Goal: Transaction & Acquisition: Purchase product/service

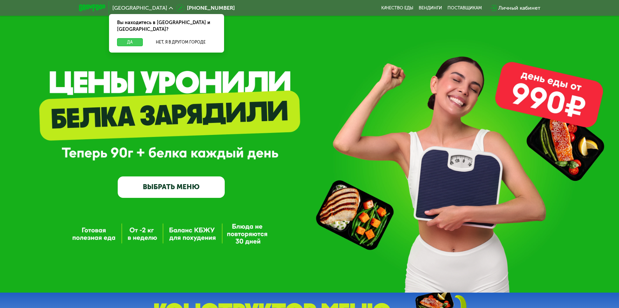
click at [120, 38] on button "Да" at bounding box center [130, 42] width 26 height 8
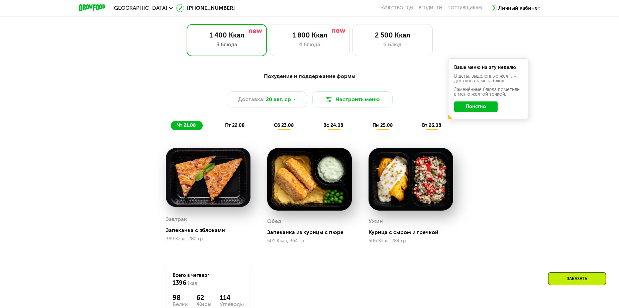
scroll to position [368, 0]
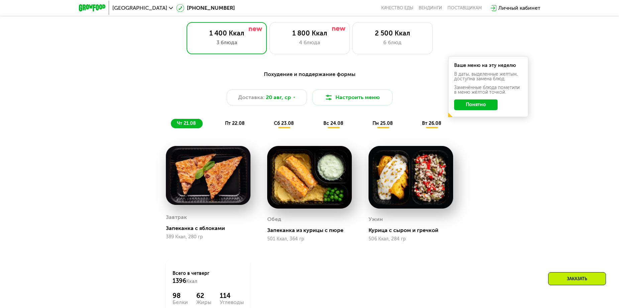
click at [234, 125] on span "пт 22.08" at bounding box center [235, 123] width 20 height 6
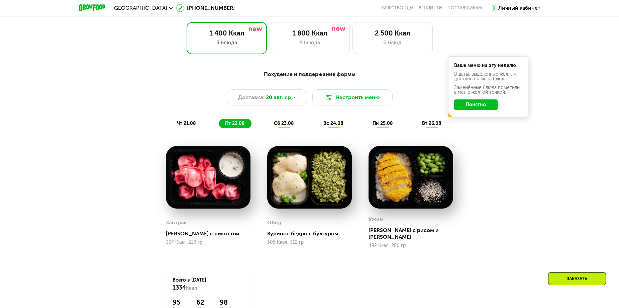
click at [288, 126] on span "сб 23.08" at bounding box center [284, 123] width 20 height 6
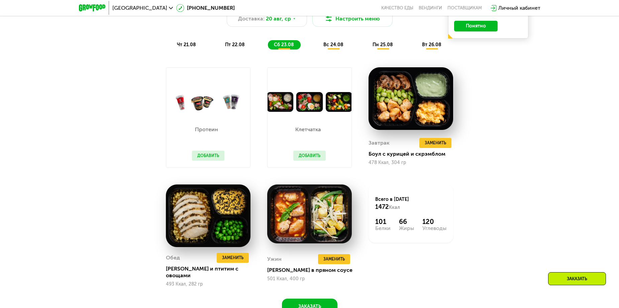
scroll to position [435, 0]
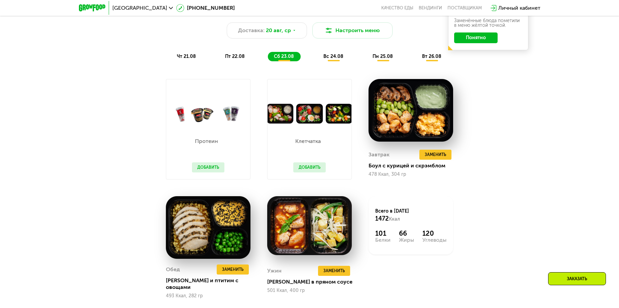
click at [339, 58] on span "вс 24.08" at bounding box center [333, 57] width 20 height 6
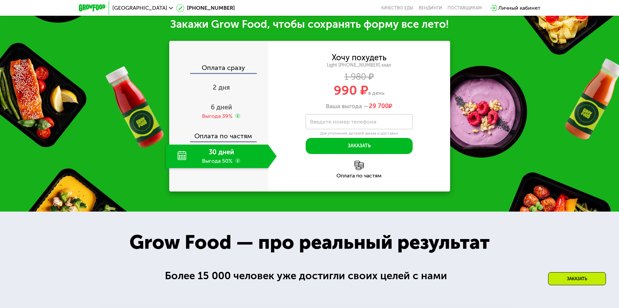
scroll to position [736, 0]
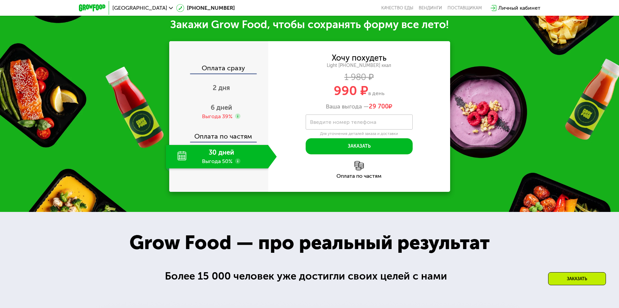
click at [223, 168] on div "30 дней Выгода 50%" at bounding box center [217, 156] width 102 height 23
drag, startPoint x: 370, startPoint y: 148, endPoint x: 397, endPoint y: 148, distance: 27.8
click at [397, 110] on div "Ваша выгода — 29 700 ₽" at bounding box center [359, 106] width 182 height 7
click at [226, 92] on span "2 дня" at bounding box center [221, 88] width 17 height 8
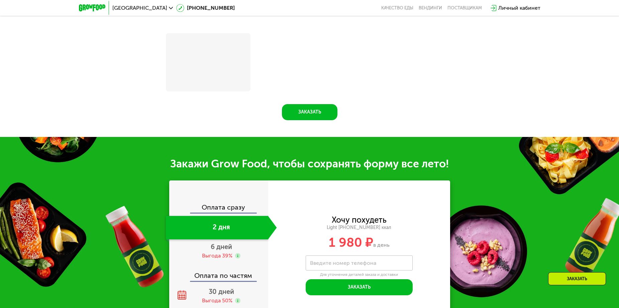
scroll to position [838, 0]
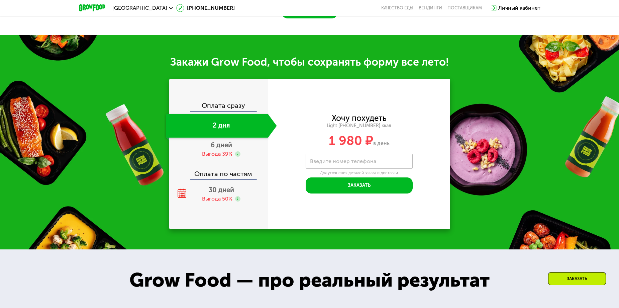
click at [230, 105] on div "Оплата сразу" at bounding box center [219, 106] width 98 height 9
click at [218, 149] on span "6 дней" at bounding box center [221, 145] width 21 height 8
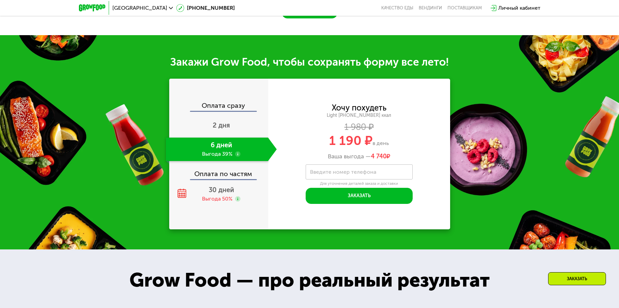
click at [225, 179] on div "Оплата по частям" at bounding box center [219, 171] width 98 height 15
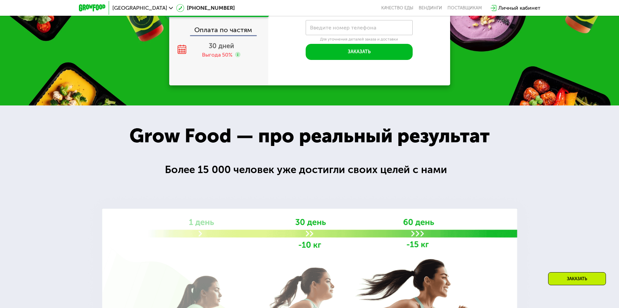
scroll to position [694, 0]
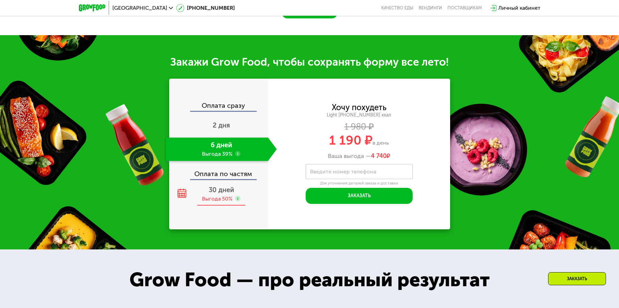
click at [217, 192] on span "30 дней" at bounding box center [221, 190] width 25 height 8
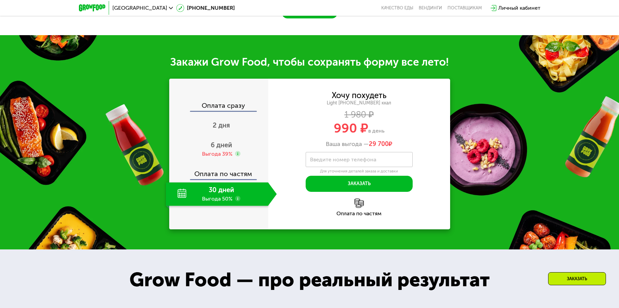
drag, startPoint x: 371, startPoint y: 148, endPoint x: 399, endPoint y: 148, distance: 28.4
click at [399, 148] on div "Ваша выгода — 29 700 ₽" at bounding box center [359, 143] width 182 height 7
click at [371, 161] on label "Введите номер телефона" at bounding box center [343, 160] width 66 height 4
click at [371, 164] on input "Введите номер телефона" at bounding box center [359, 159] width 107 height 15
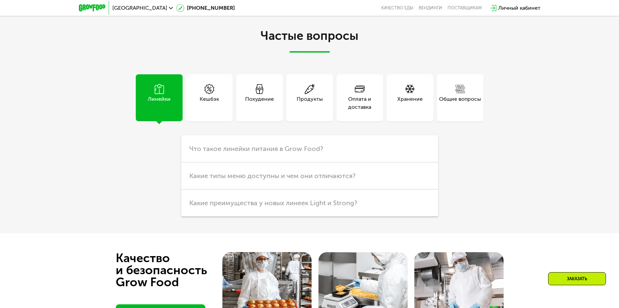
scroll to position [0, 0]
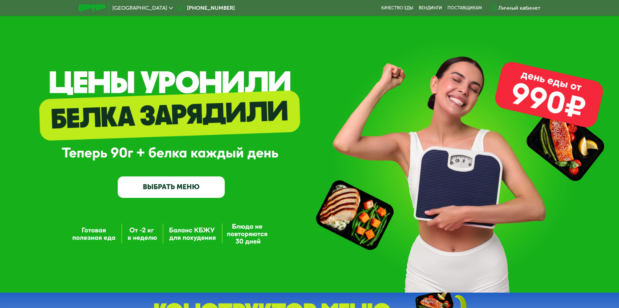
click at [201, 188] on link "ВЫБРАТЬ МЕНЮ" at bounding box center [171, 186] width 107 height 21
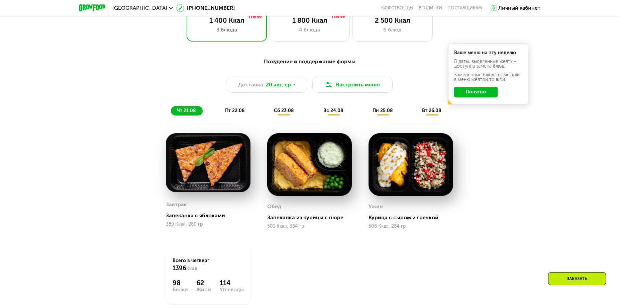
scroll to position [386, 0]
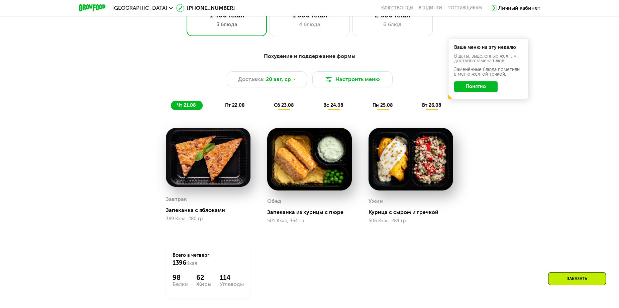
click at [243, 102] on div "Похудение и поддержание формы Доставка: [DATE] Настроить меню чт 21.08 пт 22.08…" at bounding box center [310, 81] width 396 height 58
click at [236, 108] on span "пт 22.08" at bounding box center [235, 105] width 20 height 6
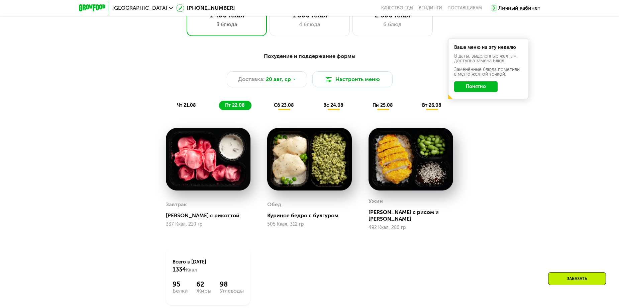
click at [283, 106] on span "сб 23.08" at bounding box center [284, 105] width 20 height 6
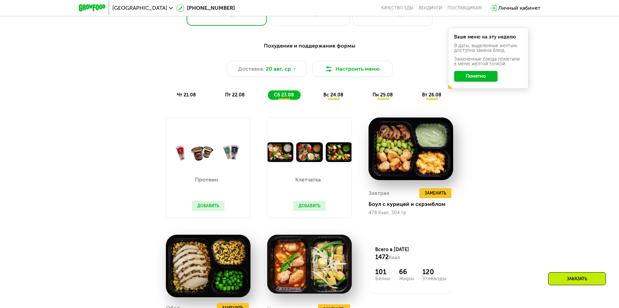
scroll to position [419, 0]
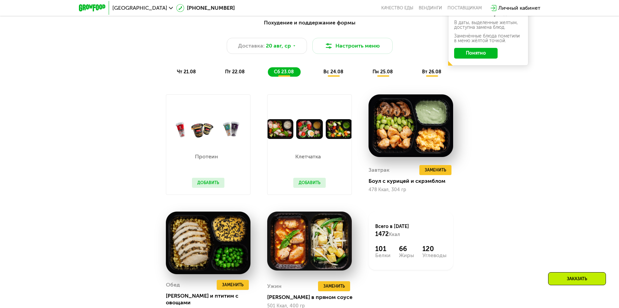
drag, startPoint x: 331, startPoint y: 72, endPoint x: 332, endPoint y: 76, distance: 4.5
click at [332, 72] on span "вс 24.08" at bounding box center [333, 72] width 20 height 6
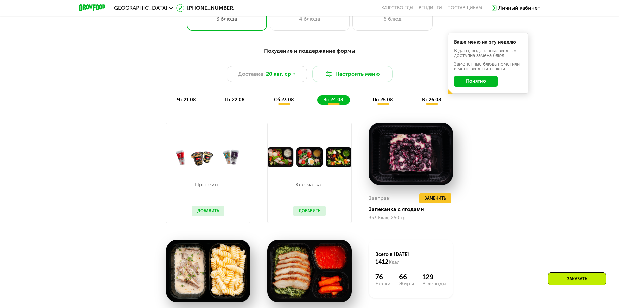
scroll to position [386, 0]
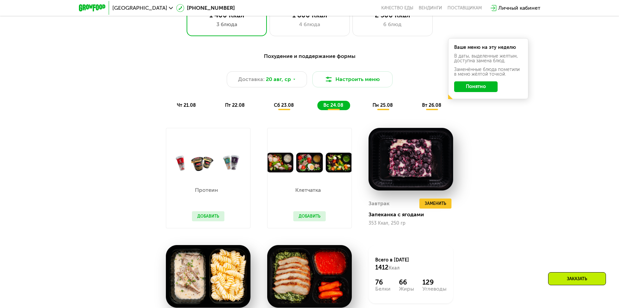
click at [478, 90] on button "Понятно" at bounding box center [475, 86] width 43 height 11
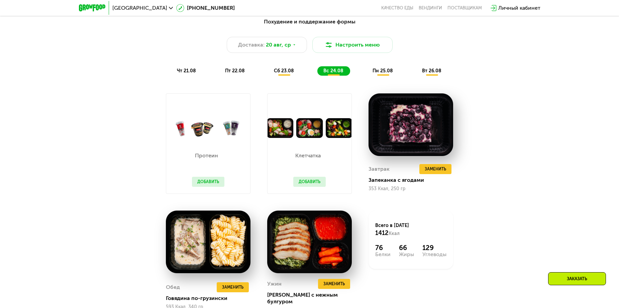
scroll to position [419, 0]
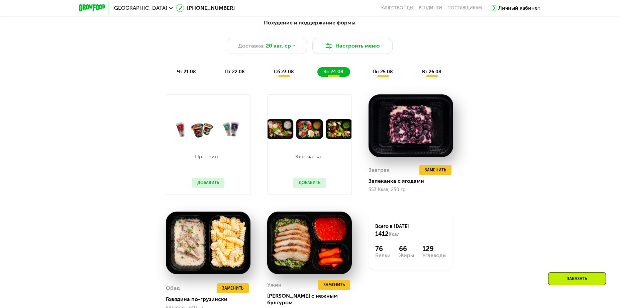
click at [311, 183] on button "Добавить" at bounding box center [309, 183] width 32 height 10
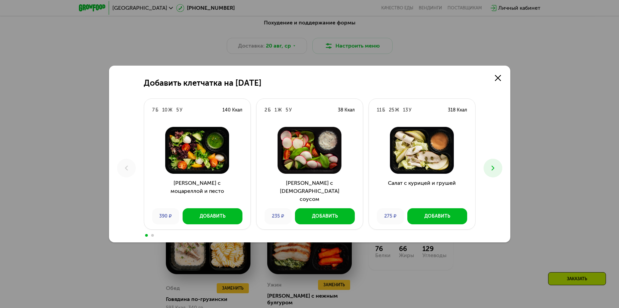
click at [491, 170] on icon at bounding box center [493, 168] width 8 height 8
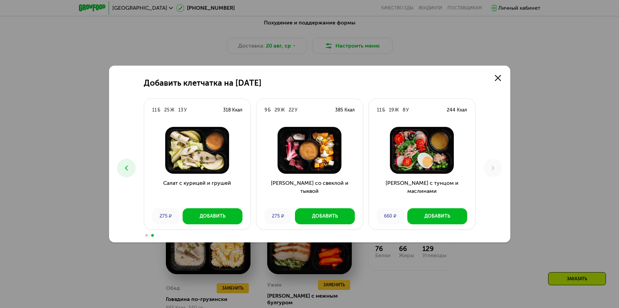
click at [127, 169] on icon at bounding box center [126, 168] width 8 height 8
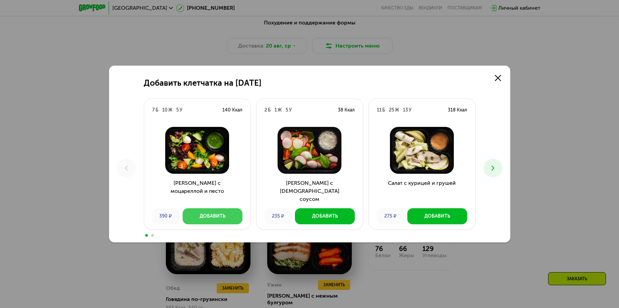
click at [212, 211] on button "Добавить" at bounding box center [213, 216] width 60 height 16
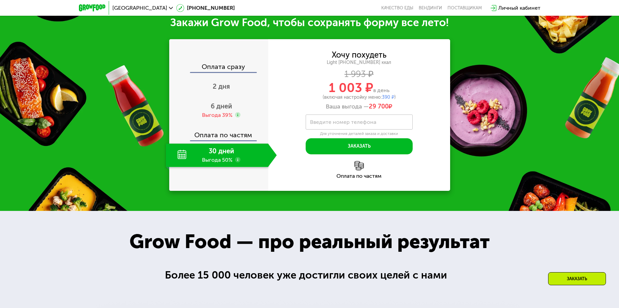
scroll to position [787, 0]
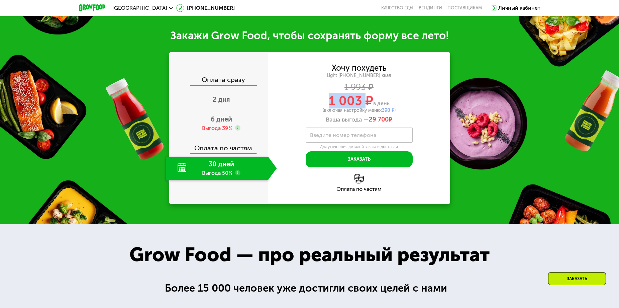
drag, startPoint x: 326, startPoint y: 98, endPoint x: 368, endPoint y: 100, distance: 41.9
click at [368, 100] on div "1 003 ₽ в день" at bounding box center [359, 100] width 182 height 13
click at [368, 100] on span "1 003 ₽" at bounding box center [351, 100] width 44 height 15
drag, startPoint x: 383, startPoint y: 104, endPoint x: 397, endPoint y: 105, distance: 14.8
click at [397, 108] on div "(включая настройку меню: 390 ₽ )" at bounding box center [359, 110] width 182 height 5
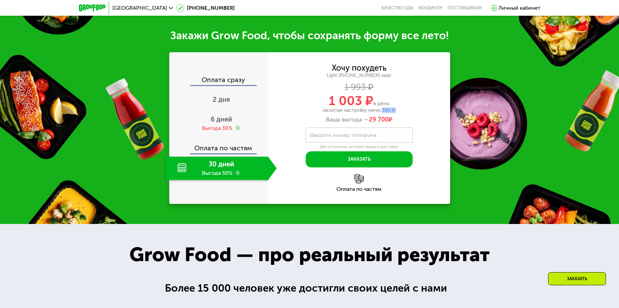
click at [397, 108] on div "(включая настройку меню: 390 ₽ )" at bounding box center [359, 110] width 182 height 5
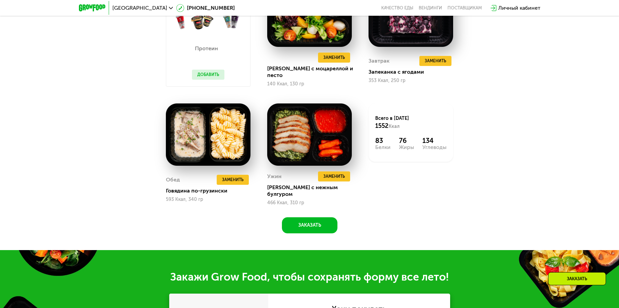
scroll to position [453, 0]
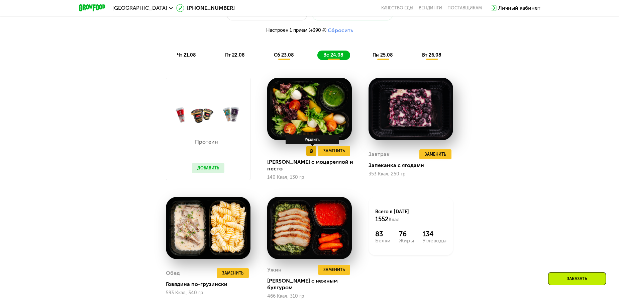
click at [311, 156] on button at bounding box center [311, 151] width 10 height 10
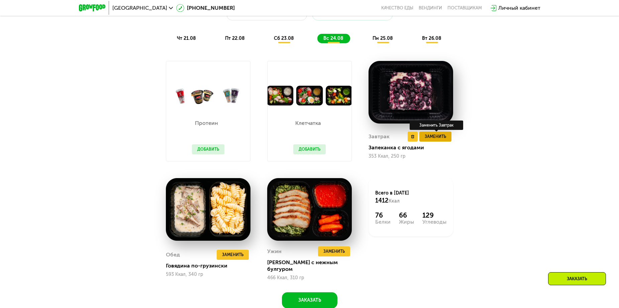
click at [438, 137] on span "Заменить" at bounding box center [435, 136] width 21 height 7
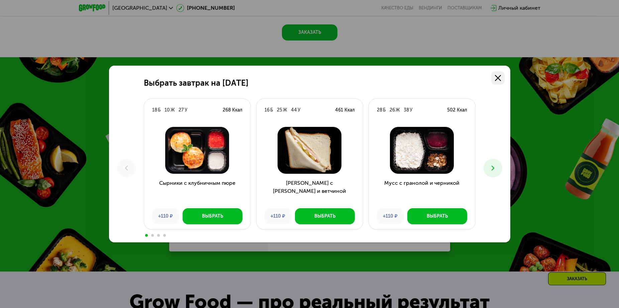
click at [496, 82] on link at bounding box center [497, 77] width 13 height 13
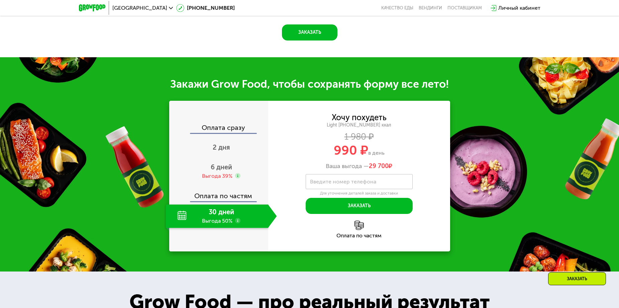
scroll to position [520, 0]
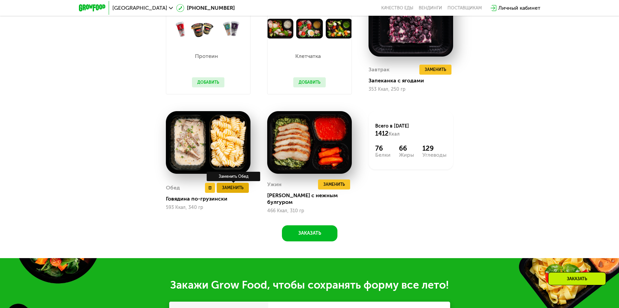
click at [227, 187] on span "Заменить" at bounding box center [232, 187] width 21 height 7
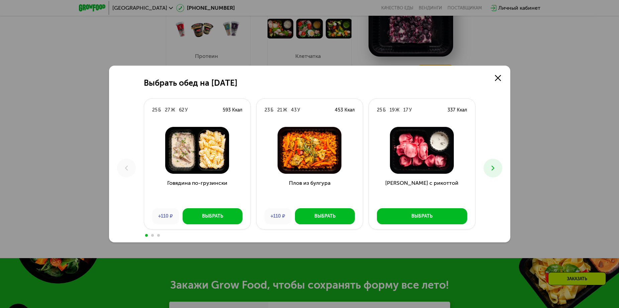
click at [504, 156] on div "Выбрать обед на [DATE] Б 27 Ж 62 У 593 Ккал Говядина по-грузински +110 ₽ Выбрат…" at bounding box center [309, 154] width 401 height 177
click at [487, 168] on button at bounding box center [493, 168] width 19 height 19
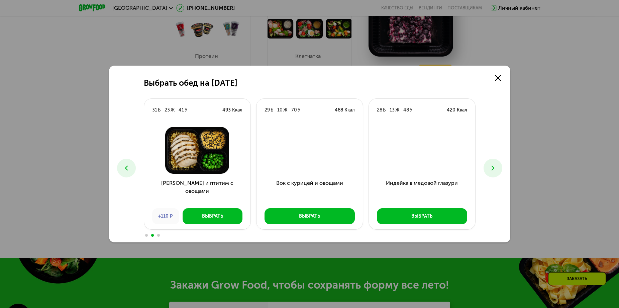
click at [487, 168] on button at bounding box center [493, 168] width 19 height 19
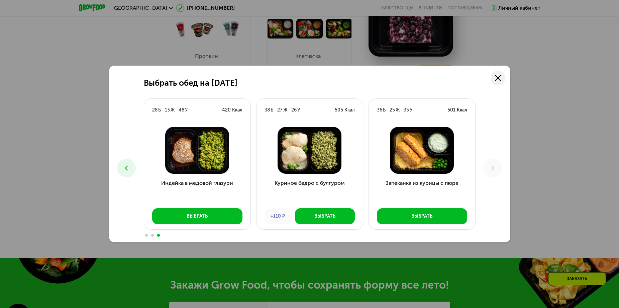
click at [502, 78] on link at bounding box center [497, 77] width 13 height 13
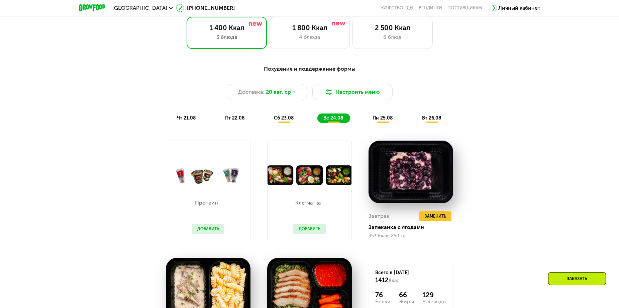
scroll to position [386, 0]
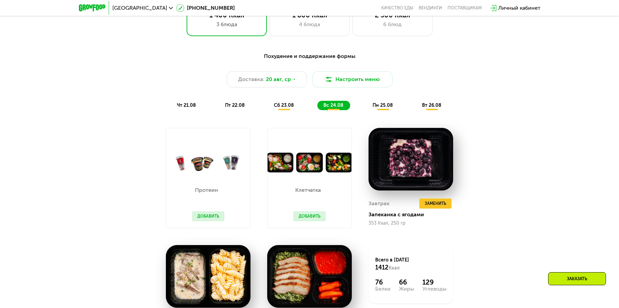
click at [416, 110] on div "пн 25.08" at bounding box center [432, 105] width 32 height 9
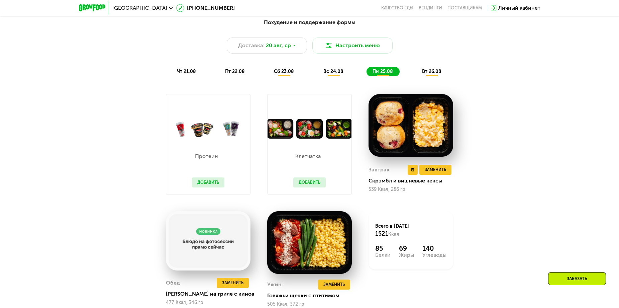
scroll to position [419, 0]
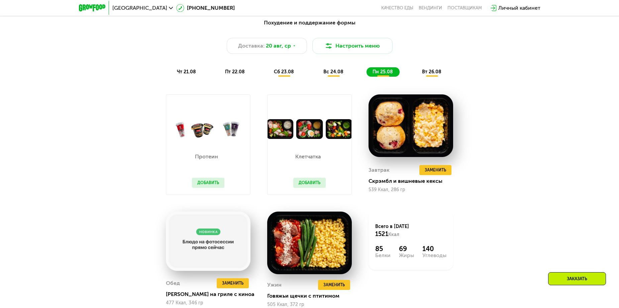
click at [431, 75] on span "вт 26.08" at bounding box center [431, 72] width 19 height 6
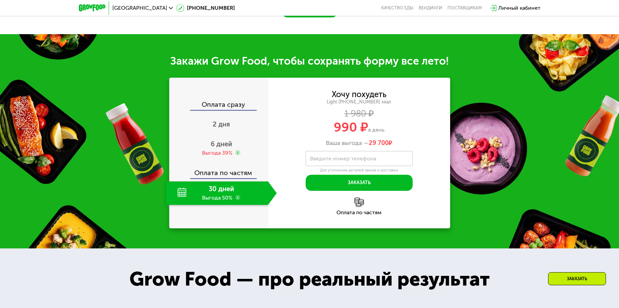
scroll to position [721, 0]
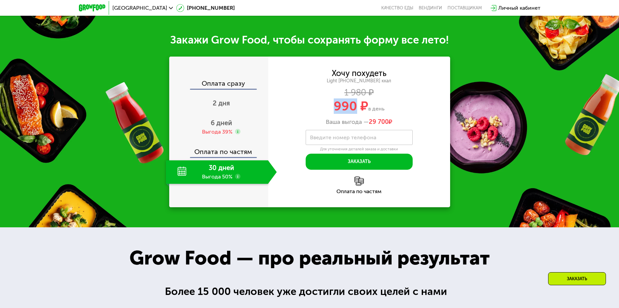
drag, startPoint x: 356, startPoint y: 144, endPoint x: 331, endPoint y: 140, distance: 25.4
click at [331, 112] on div "990 ₽ в день" at bounding box center [359, 106] width 182 height 13
click at [332, 126] on div "Хочу похудеть Light [PHONE_NUMBER] ккал 1 980 ₽ 990 ₽ в день Ваша выгода — 29 7…" at bounding box center [359, 98] width 182 height 56
drag, startPoint x: 367, startPoint y: 163, endPoint x: 389, endPoint y: 162, distance: 21.8
click at [389, 126] on div "Ваша выгода — 29 700 ₽" at bounding box center [359, 121] width 182 height 7
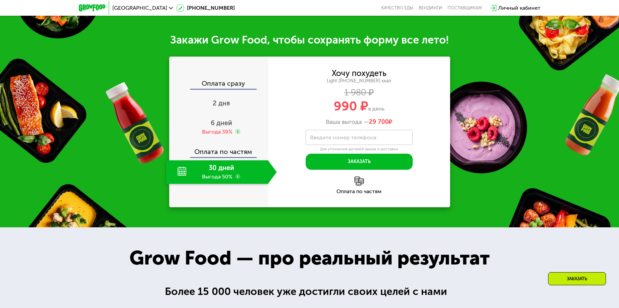
click at [389, 126] on span "29 700 ₽" at bounding box center [380, 121] width 23 height 7
drag, startPoint x: 353, startPoint y: 145, endPoint x: 335, endPoint y: 145, distance: 18.1
click at [335, 114] on span "990 ₽" at bounding box center [351, 105] width 34 height 15
click at [345, 139] on label "Введите номер телефона" at bounding box center [343, 137] width 66 height 4
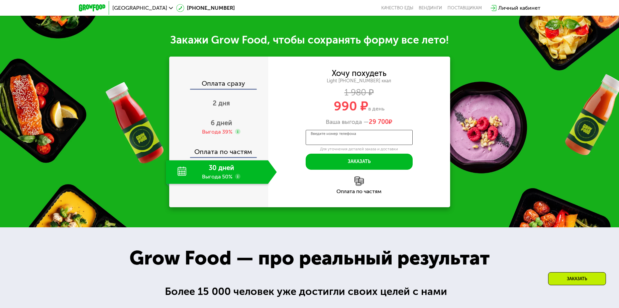
click at [345, 145] on input "Введите номер телефона" at bounding box center [359, 137] width 107 height 15
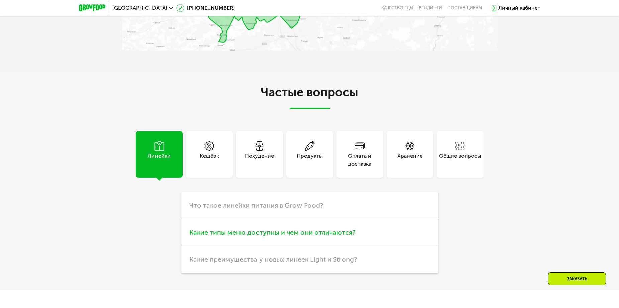
scroll to position [1791, 0]
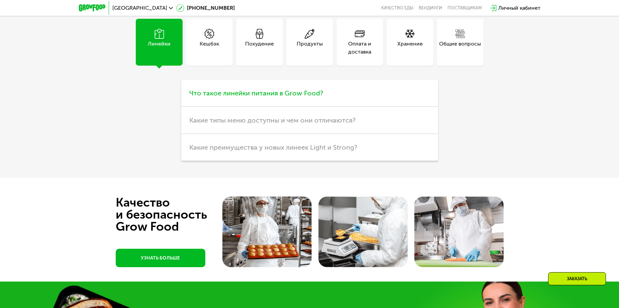
click at [268, 97] on span "Что такое линейки питания в Grow Food?" at bounding box center [256, 93] width 134 height 8
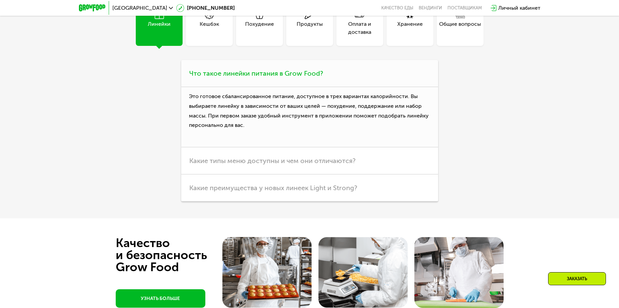
scroll to position [1858, 0]
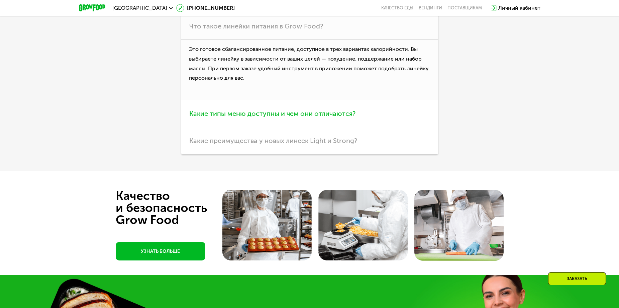
click at [273, 127] on h3 "Какие типы меню доступны и чем они отличаются?" at bounding box center [309, 113] width 257 height 27
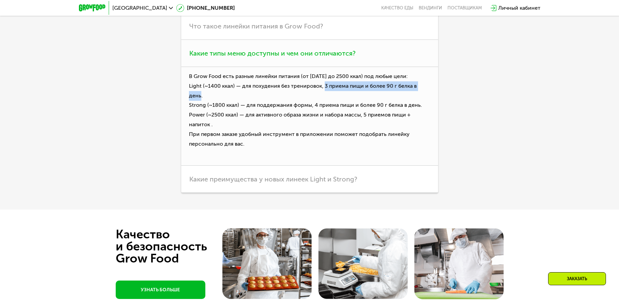
drag, startPoint x: 323, startPoint y: 126, endPoint x: 428, endPoint y: 128, distance: 104.1
click at [428, 128] on p "В Grow Food есть разные линейки питания (от [DATE] до 2500 ккал) под любые цели…" at bounding box center [309, 116] width 257 height 99
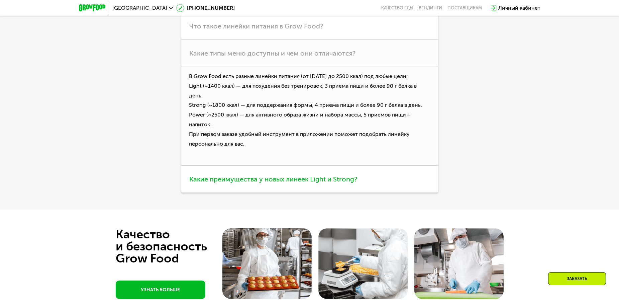
click at [306, 183] on span "Какие преимущества у новых линеек Light и Strong?" at bounding box center [273, 179] width 168 height 8
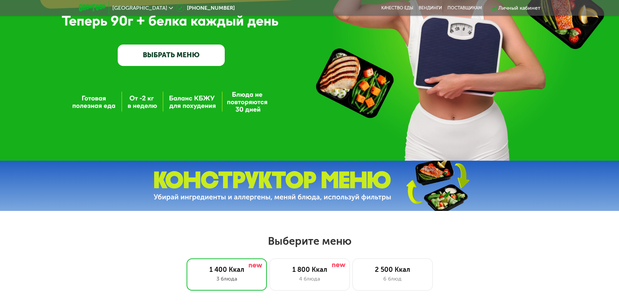
scroll to position [0, 0]
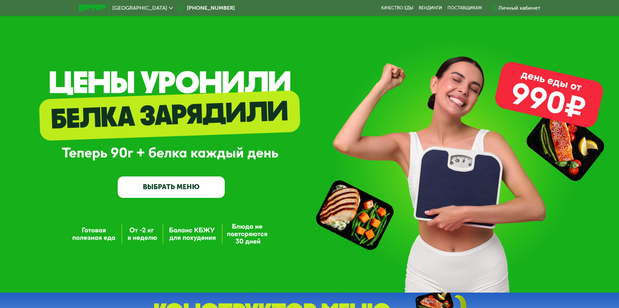
click at [200, 191] on link "ВЫБРАТЬ МЕНЮ" at bounding box center [171, 186] width 107 height 21
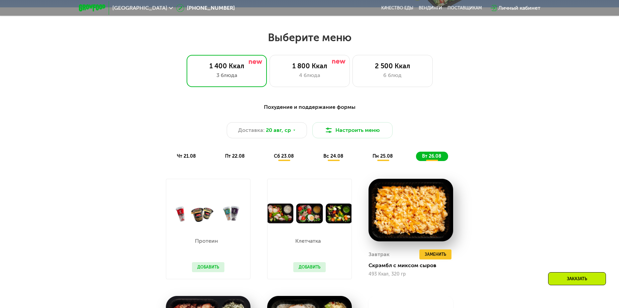
scroll to position [353, 0]
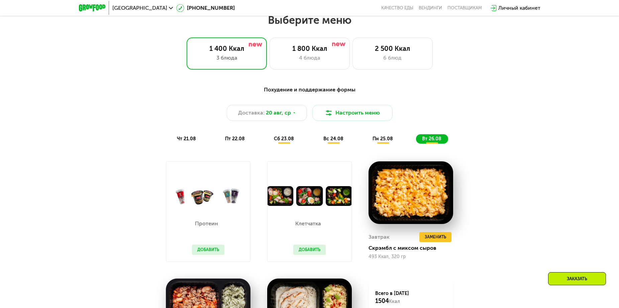
click at [219, 144] on div "чт 21.08" at bounding box center [235, 138] width 32 height 9
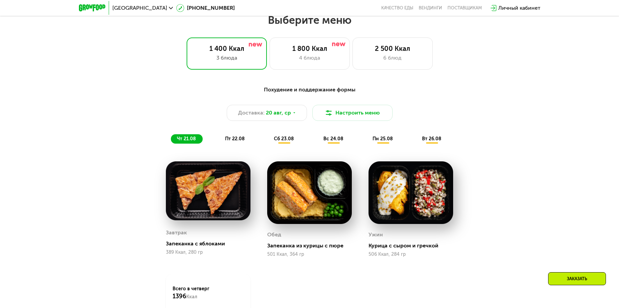
click at [389, 182] on img at bounding box center [411, 192] width 85 height 63
click at [401, 204] on img at bounding box center [411, 192] width 85 height 63
click at [376, 253] on div "Ужин Курица с сыром и гречкой 506 Ккал, 284 гр" at bounding box center [411, 242] width 85 height 27
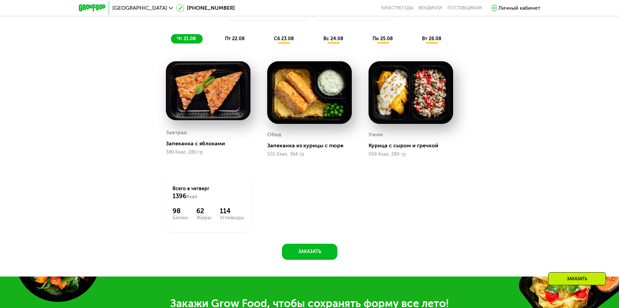
scroll to position [520, 0]
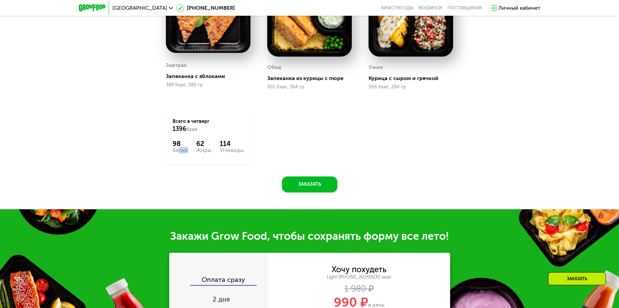
drag, startPoint x: 182, startPoint y: 150, endPoint x: 176, endPoint y: 150, distance: 6.4
click at [176, 150] on div "Белки" at bounding box center [180, 150] width 15 height 5
click at [200, 161] on div "Всего в [DATE] 1396 Ккал 98 Белки 62 Жиры 114 Углеводы" at bounding box center [208, 135] width 85 height 58
click at [235, 147] on div "98 Белки 62 Жиры 114 Углеводы" at bounding box center [208, 145] width 71 height 13
click at [236, 147] on div "114" at bounding box center [232, 143] width 24 height 8
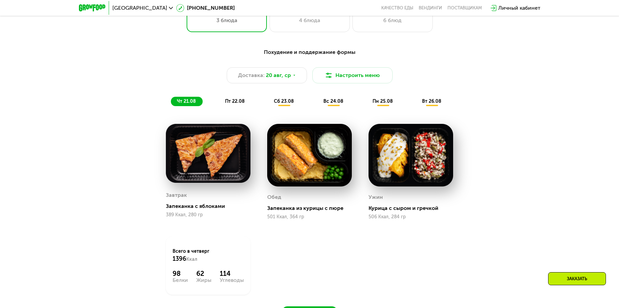
scroll to position [386, 0]
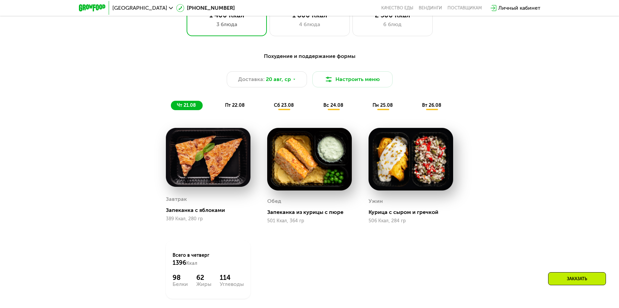
click at [229, 97] on div "Похудение и поддержание формы Доставка: [DATE] Настроить меню чт 21.08 пт 22.08…" at bounding box center [310, 81] width 396 height 58
click at [231, 105] on span "пт 22.08" at bounding box center [235, 105] width 20 height 6
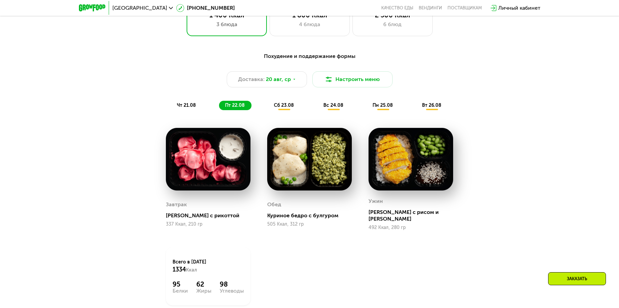
click at [263, 96] on div "Похудение и поддержание формы Доставка: [DATE] Настроить меню чт 21.08 пт 22.08…" at bounding box center [310, 81] width 396 height 58
click at [288, 105] on span "сб 23.08" at bounding box center [284, 105] width 20 height 6
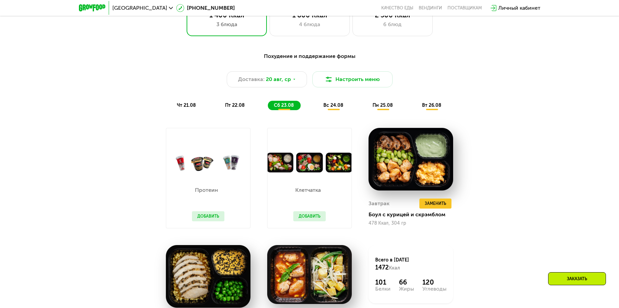
click at [263, 123] on div "Клетчатка Добавить" at bounding box center [309, 177] width 101 height 117
click at [329, 107] on span "вс 24.08" at bounding box center [333, 105] width 20 height 6
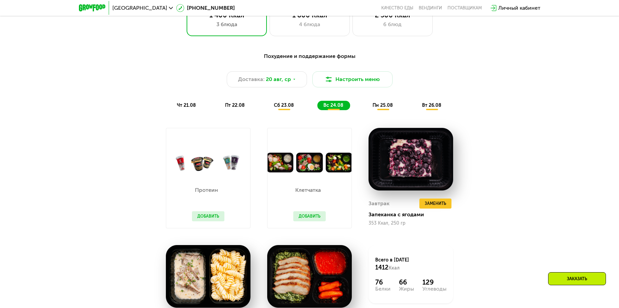
click at [388, 108] on span "пн 25.08" at bounding box center [383, 105] width 20 height 6
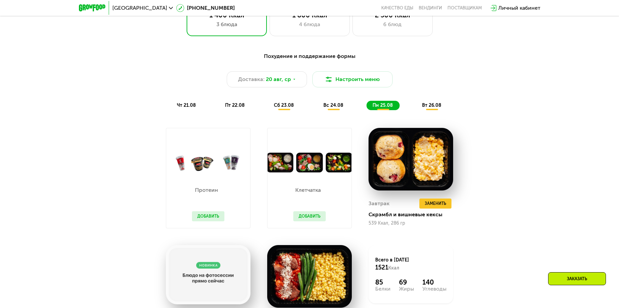
click at [434, 110] on div "вт 26.08" at bounding box center [432, 105] width 32 height 9
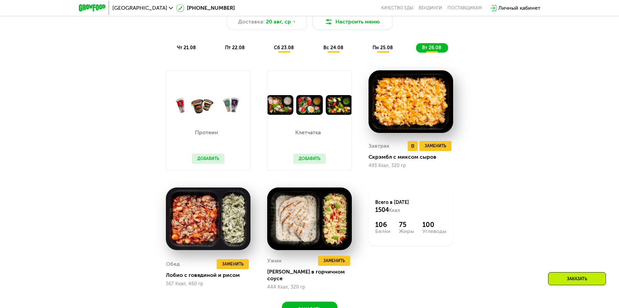
scroll to position [453, 0]
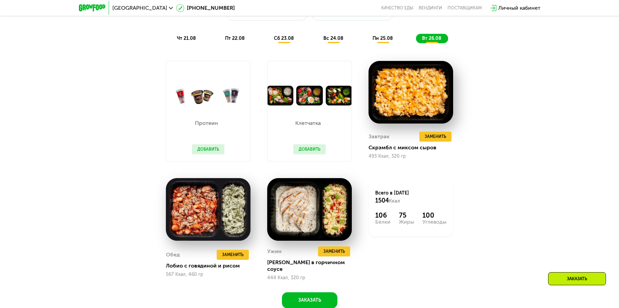
click at [191, 47] on div "Похудение и поддержание формы Доставка: [DATE] Настроить меню чт 21.08 пт 22.08…" at bounding box center [310, 14] width 404 height 66
drag, startPoint x: 190, startPoint y: 46, endPoint x: 186, endPoint y: 44, distance: 4.9
click at [189, 46] on div "Похудение и поддержание формы Доставка: [DATE] Настроить меню чт 21.08 пт 22.08…" at bounding box center [310, 14] width 404 height 66
click at [185, 41] on span "чт 21.08" at bounding box center [186, 38] width 19 height 6
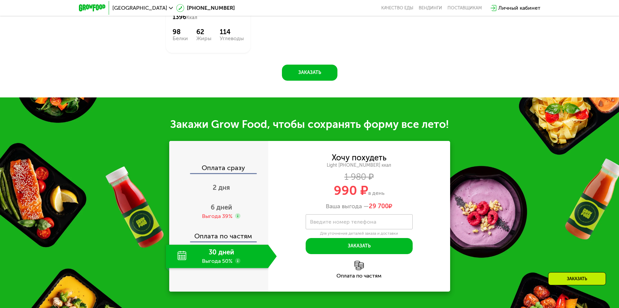
scroll to position [754, 0]
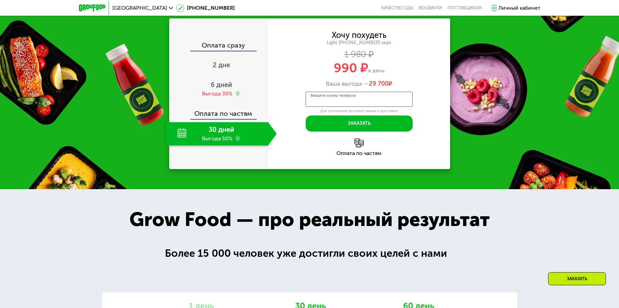
click at [325, 106] on input "Введите номер телефона" at bounding box center [359, 99] width 107 height 15
click at [240, 139] on use at bounding box center [237, 137] width 5 height 5
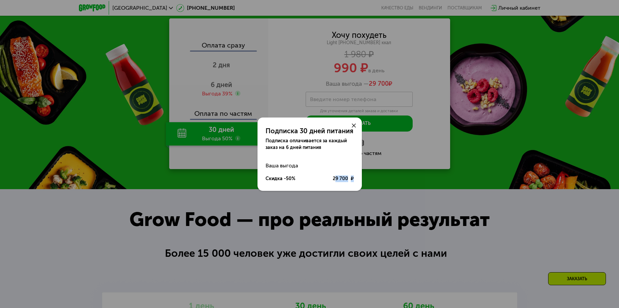
drag, startPoint x: 335, startPoint y: 176, endPoint x: 356, endPoint y: 178, distance: 20.4
click at [356, 178] on div "Ваша выгода Скидка -50% 29 700 ₽" at bounding box center [310, 172] width 104 height 26
click at [355, 178] on div "Ваша выгода Скидка -50% 29 700 ₽" at bounding box center [310, 172] width 104 height 26
drag, startPoint x: 333, startPoint y: 180, endPoint x: 348, endPoint y: 180, distance: 15.1
click at [348, 180] on div "29 700 ₽" at bounding box center [343, 178] width 21 height 7
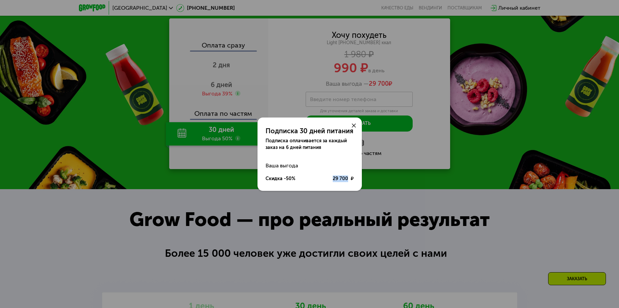
click at [348, 180] on div "29 700 ₽" at bounding box center [343, 178] width 21 height 7
drag, startPoint x: 266, startPoint y: 142, endPoint x: 325, endPoint y: 145, distance: 59.0
click at [325, 145] on div "Подписка оплачивается за каждый заказ на 6 дней питания" at bounding box center [310, 143] width 88 height 13
drag, startPoint x: 325, startPoint y: 148, endPoint x: 258, endPoint y: 143, distance: 67.1
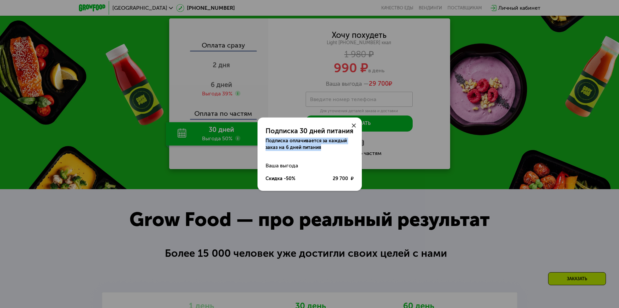
click at [258, 143] on div "Подписка 30 дней питания Подписка оплачивается за каждый заказ на 6 дней питания" at bounding box center [310, 133] width 104 height 33
click at [312, 149] on div "Подписка оплачивается за каждый заказ на 6 дней питания" at bounding box center [310, 143] width 88 height 13
click at [353, 125] on icon at bounding box center [354, 125] width 4 height 4
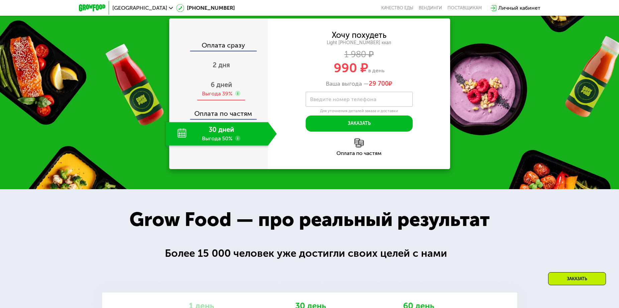
click at [214, 89] on span "6 дней" at bounding box center [221, 85] width 21 height 8
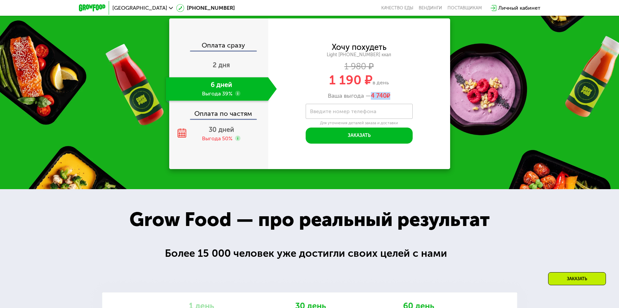
drag, startPoint x: 370, startPoint y: 99, endPoint x: 389, endPoint y: 100, distance: 18.8
click at [389, 100] on div "Ваша выгода — 4 740 ₽" at bounding box center [359, 95] width 182 height 7
click at [389, 100] on span "4 740 ₽" at bounding box center [380, 95] width 19 height 7
click at [209, 119] on div "Оплата по частям" at bounding box center [219, 110] width 98 height 15
click at [218, 133] on span "30 дней" at bounding box center [221, 129] width 25 height 8
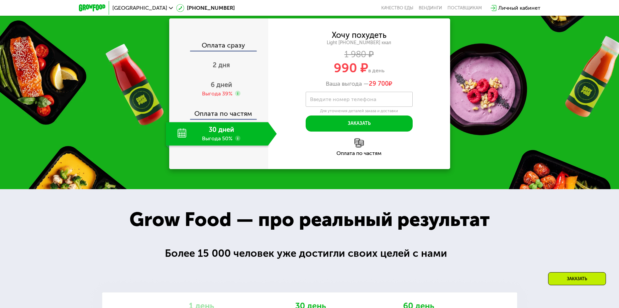
click at [239, 141] on use at bounding box center [237, 137] width 5 height 5
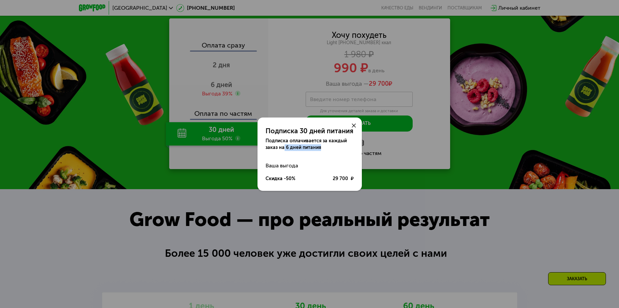
drag, startPoint x: 317, startPoint y: 147, endPoint x: 284, endPoint y: 145, distance: 33.2
click at [284, 145] on div "Подписка оплачивается за каждый заказ на 6 дней питания" at bounding box center [310, 143] width 88 height 13
drag, startPoint x: 331, startPoint y: 178, endPoint x: 349, endPoint y: 180, distance: 18.1
click at [349, 180] on div "Скидка -50% 29 700 ₽" at bounding box center [310, 178] width 88 height 13
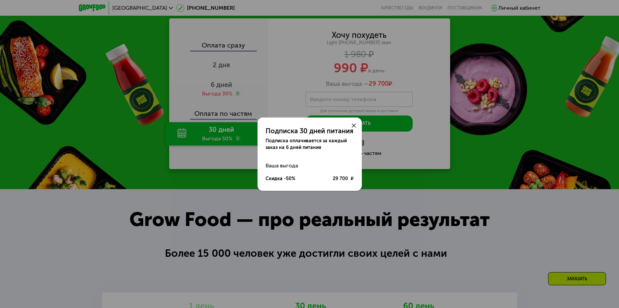
click at [349, 180] on div "29 700 ₽" at bounding box center [343, 178] width 21 height 7
drag, startPoint x: 347, startPoint y: 177, endPoint x: 334, endPoint y: 177, distance: 13.1
click at [334, 177] on div "29 700 ₽" at bounding box center [343, 178] width 21 height 7
click at [353, 128] on div at bounding box center [354, 125] width 16 height 16
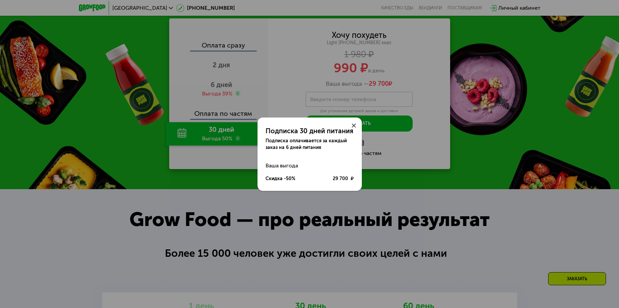
click at [353, 123] on icon at bounding box center [354, 125] width 4 height 4
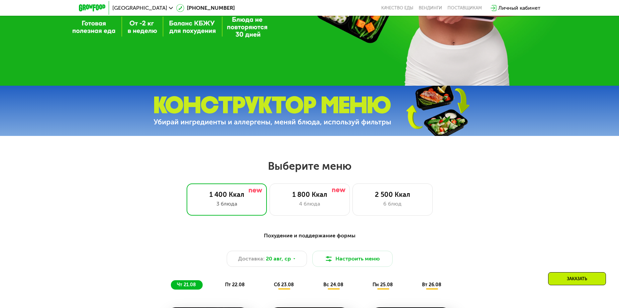
scroll to position [0, 0]
